Goal: Find specific page/section: Find specific page/section

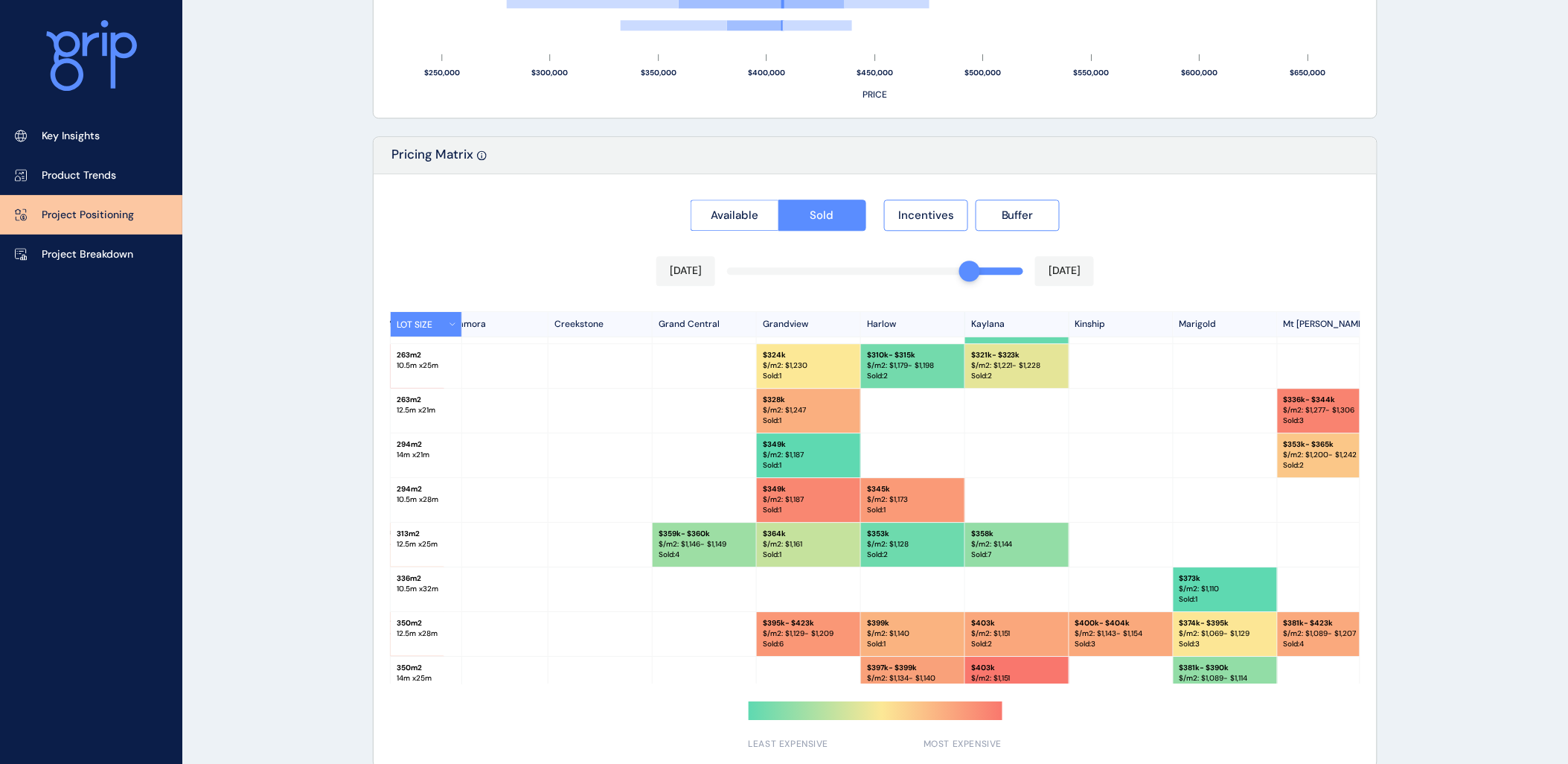
scroll to position [0, 331]
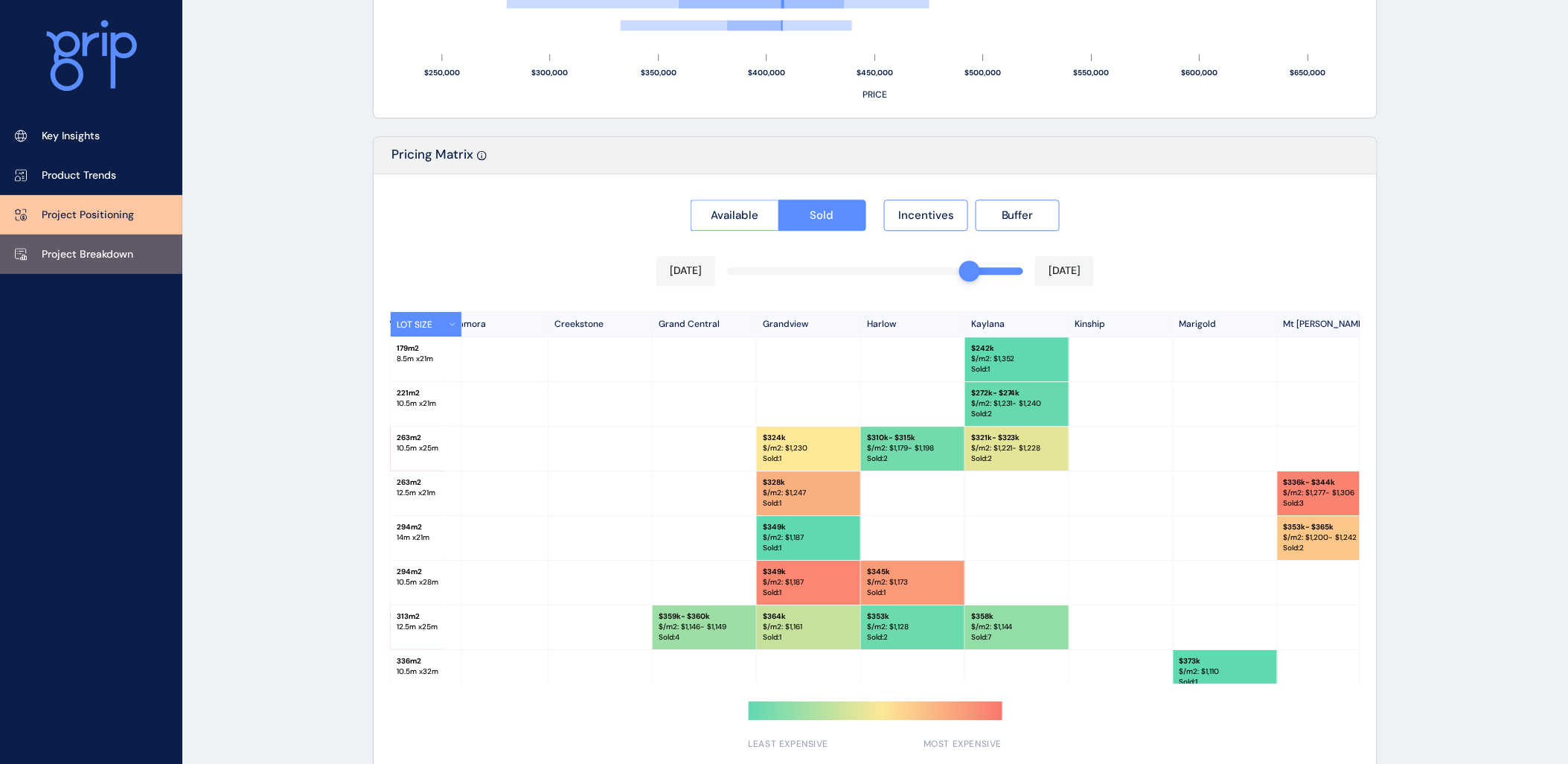
click at [121, 254] on p "Project Breakdown" at bounding box center [87, 254] width 91 height 15
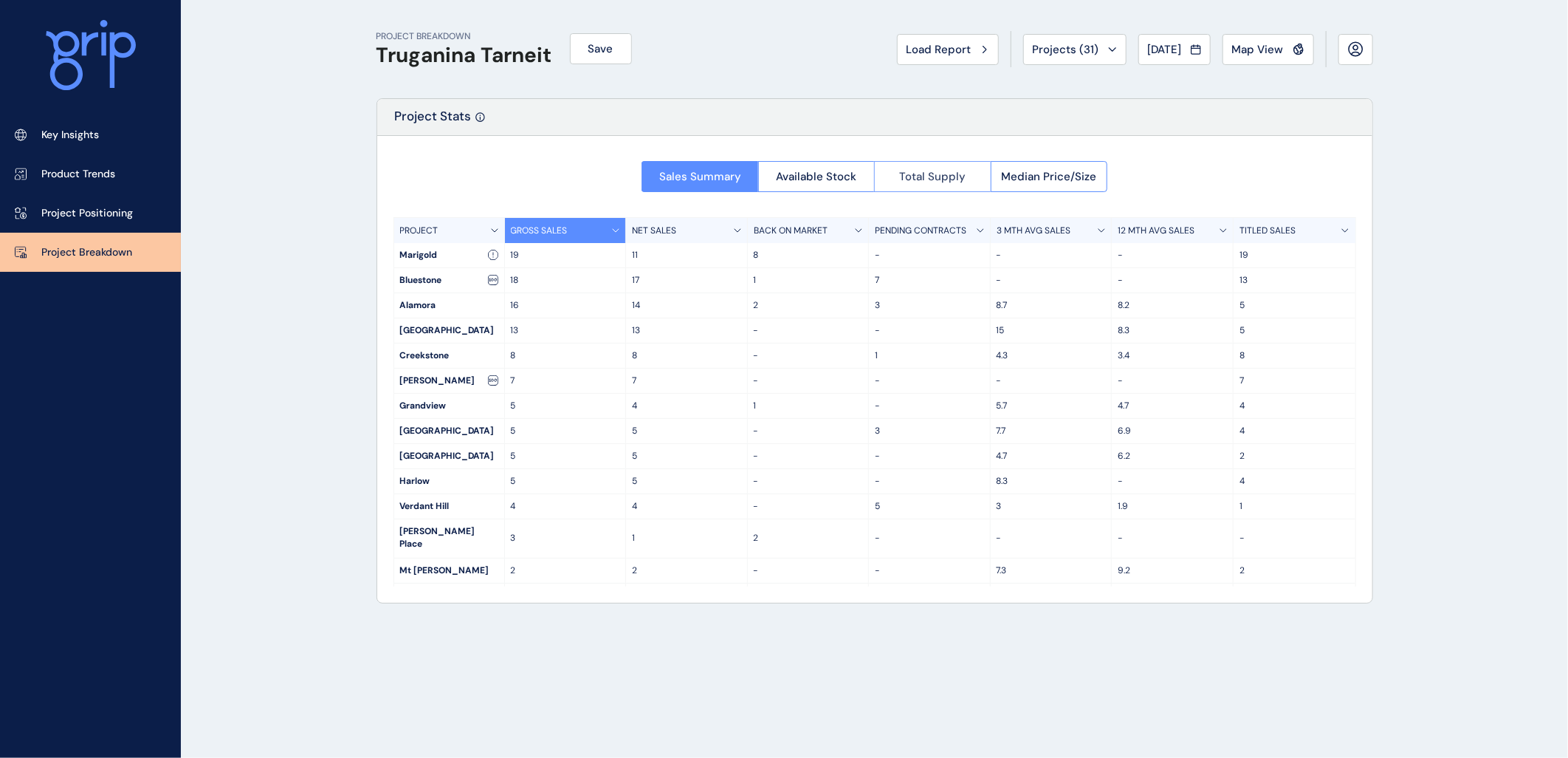
click at [945, 174] on span "Total Supply" at bounding box center [932, 176] width 66 height 14
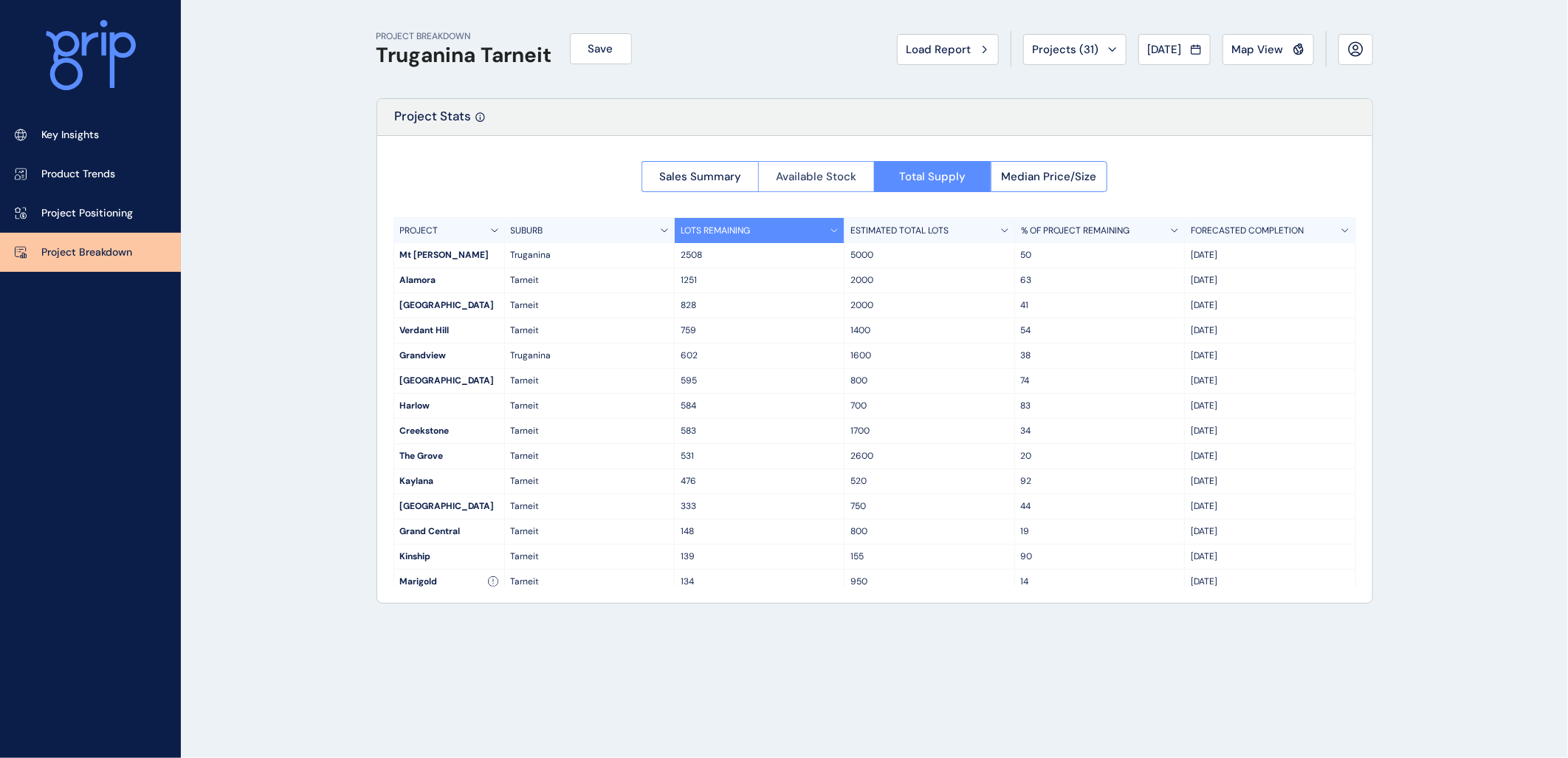
click at [817, 170] on span "Available Stock" at bounding box center [816, 176] width 81 height 14
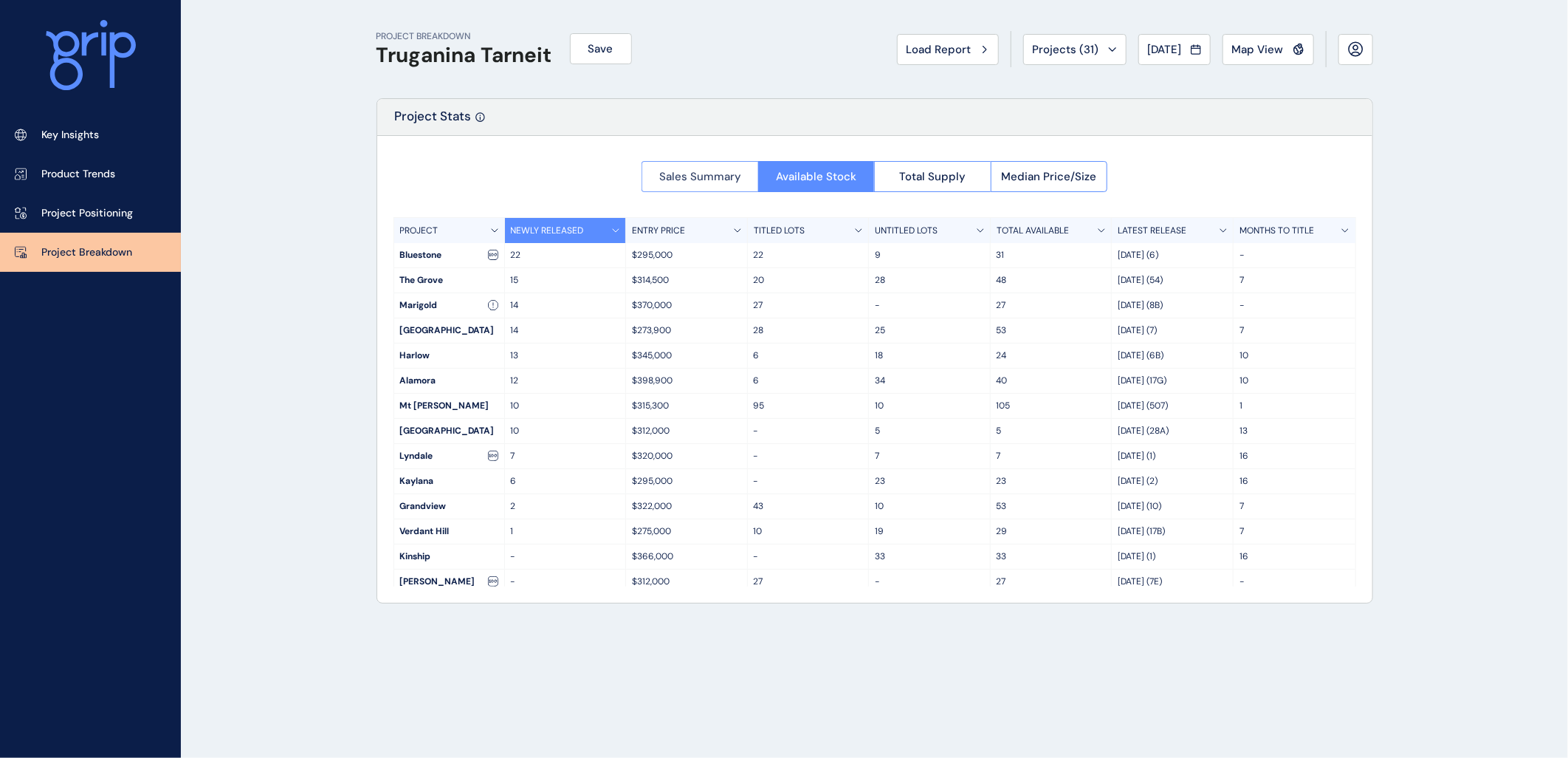
click at [698, 165] on button "Sales Summary" at bounding box center [699, 176] width 117 height 31
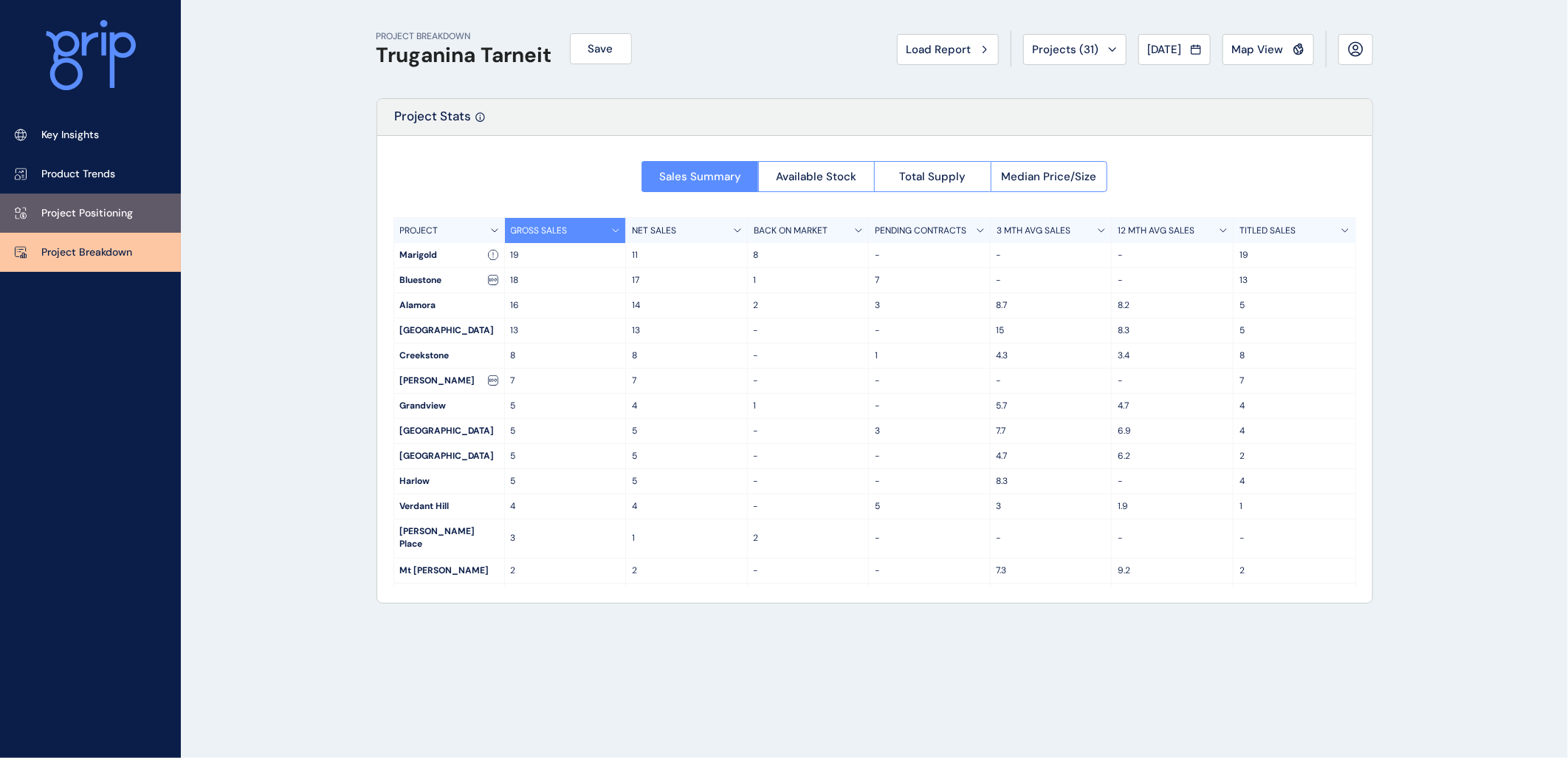
click at [104, 204] on link "Project Positioning" at bounding box center [90, 213] width 181 height 39
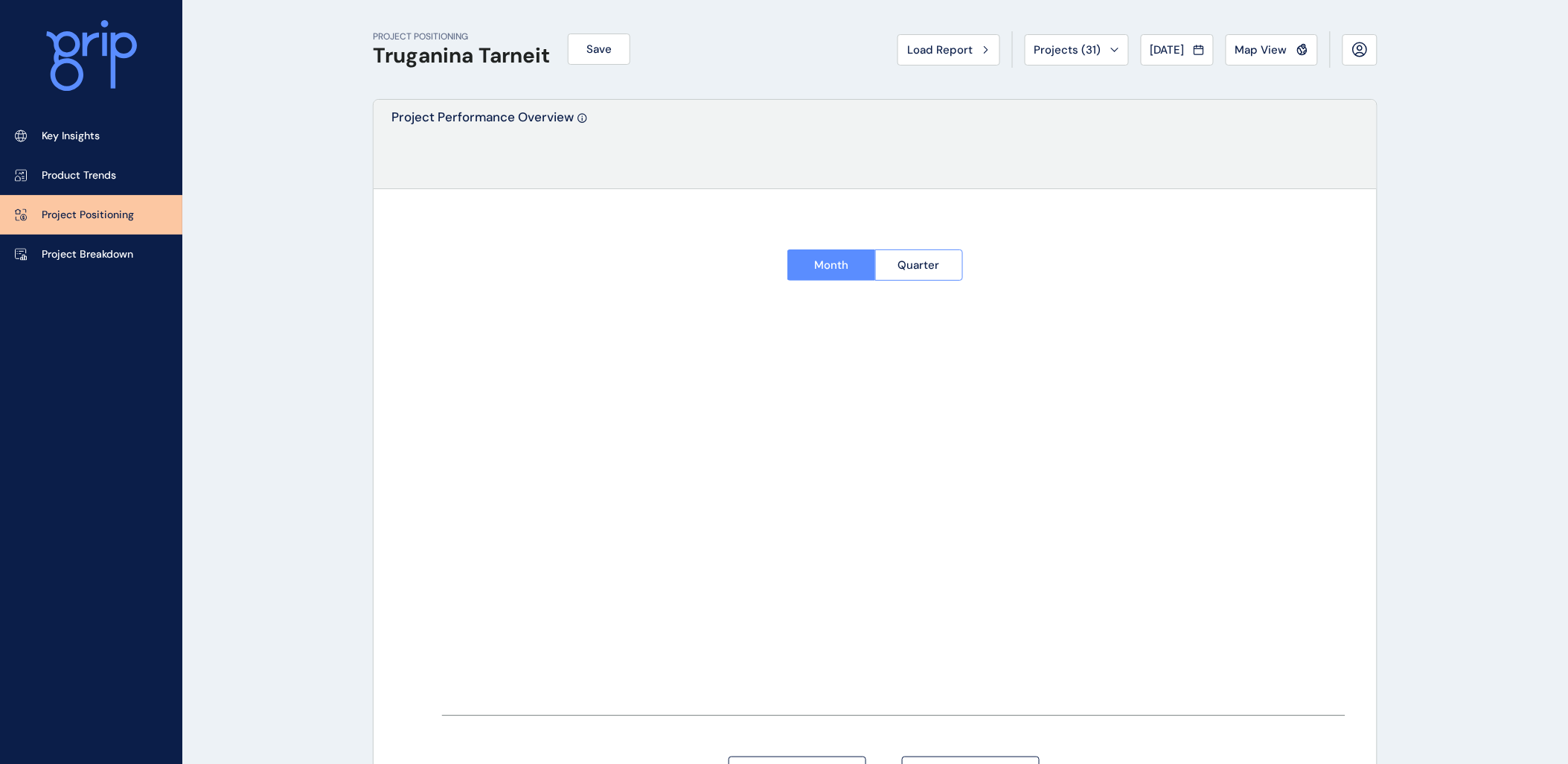
type input "********"
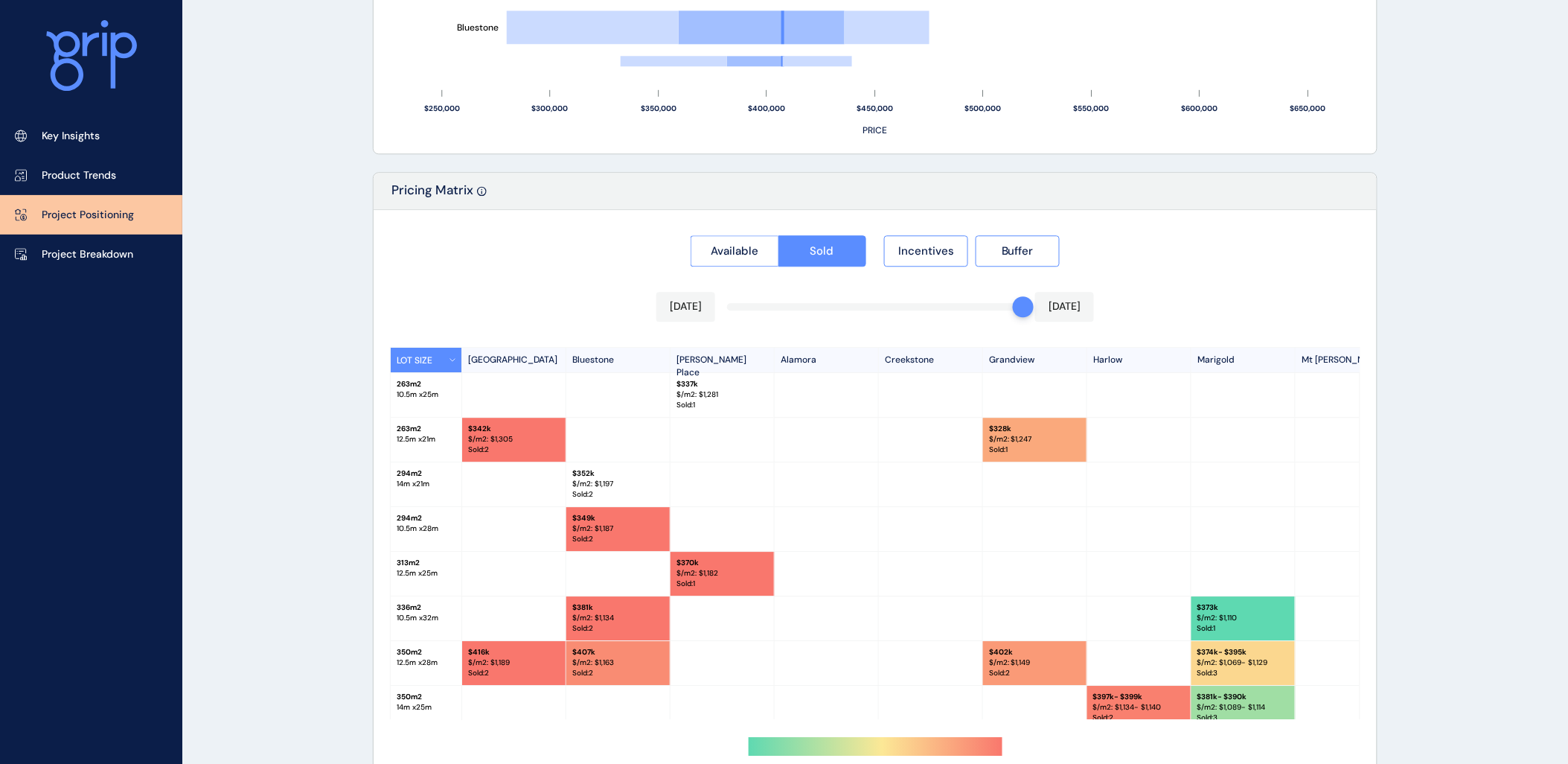
scroll to position [1297, 0]
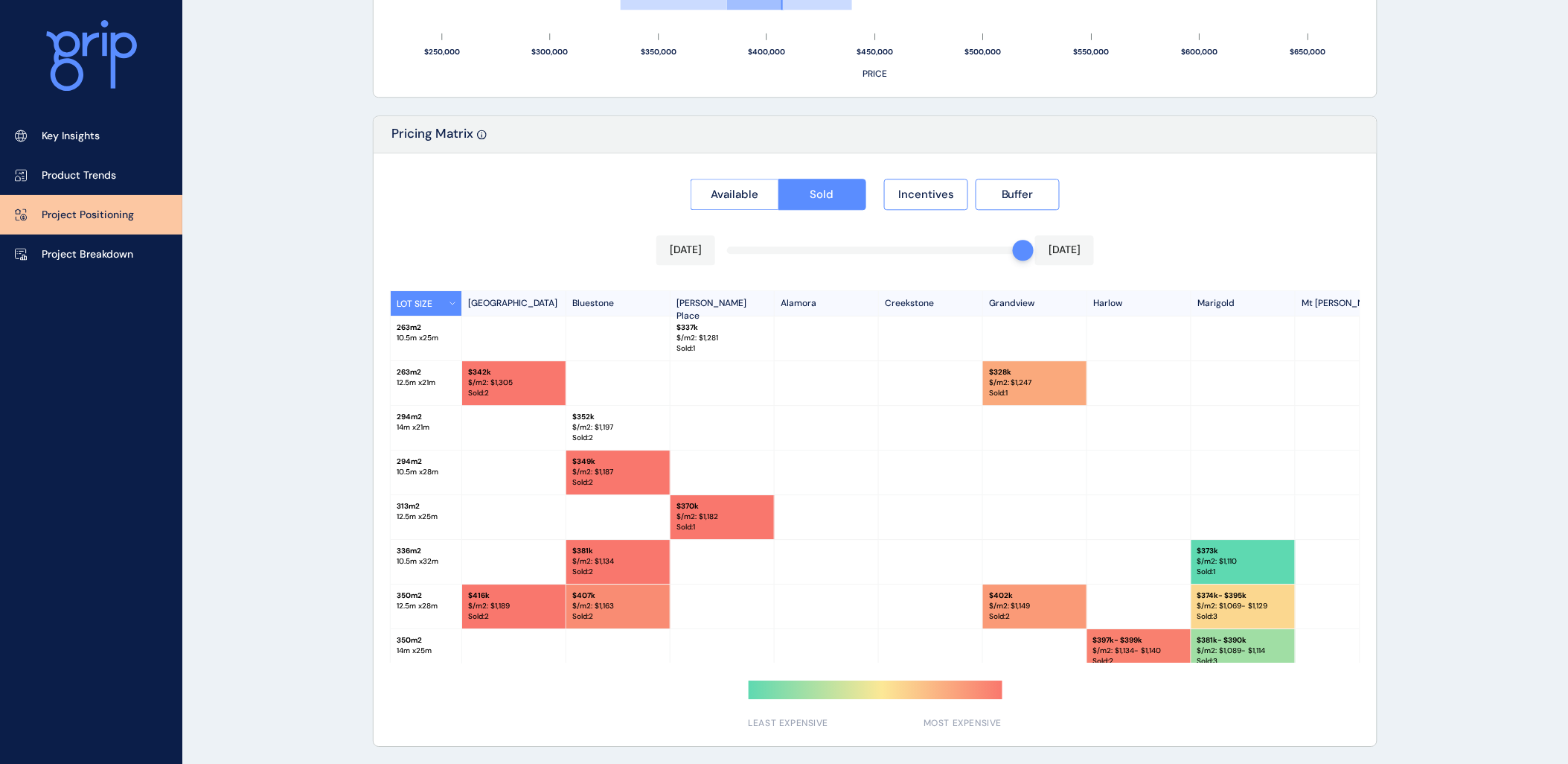
click at [977, 249] on div "Available Sold Incentives Buffer [DATE] [DATE] LOT SIZE Newhaven Bluestone [PER…" at bounding box center [875, 449] width 1003 height 593
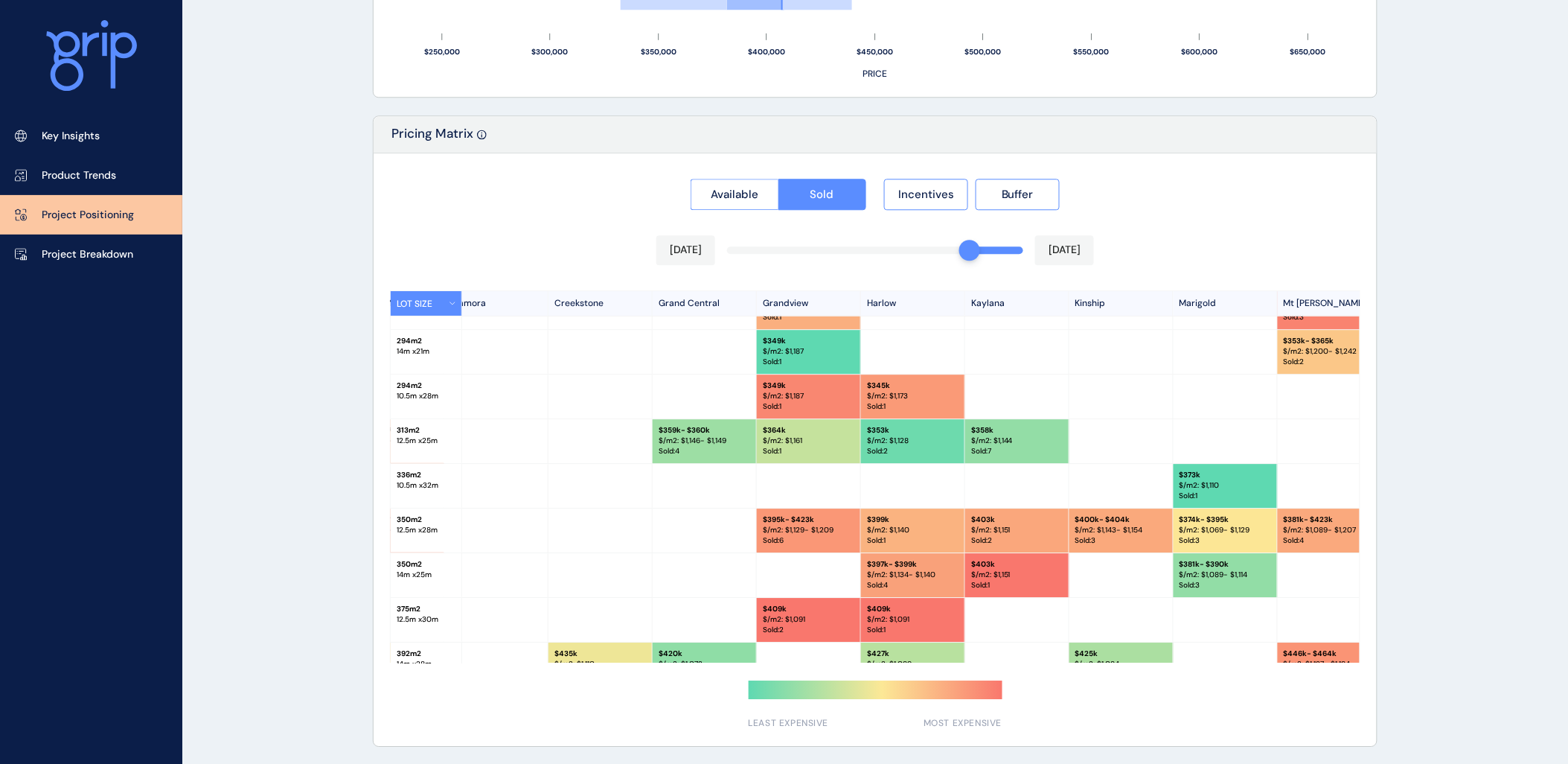
scroll to position [165, 413]
